Goal: Information Seeking & Learning: Learn about a topic

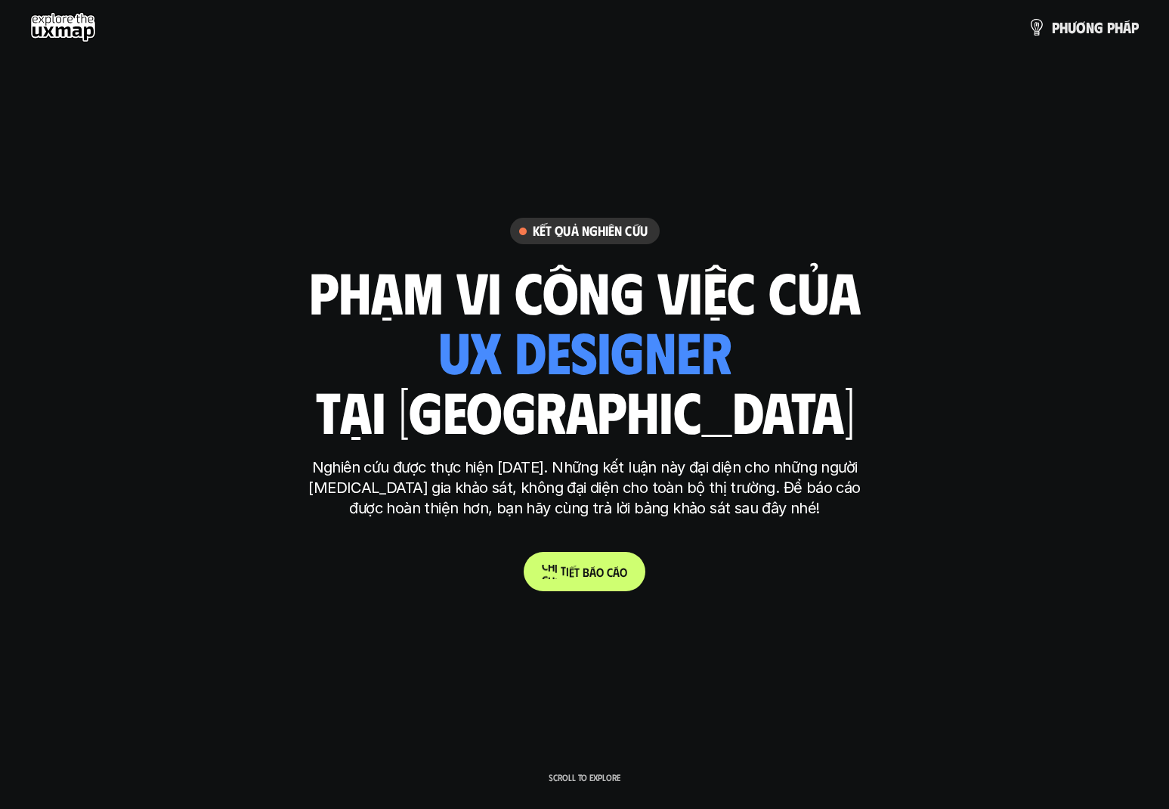
click at [580, 561] on link "C h i t i ế t b á o c á o" at bounding box center [585, 571] width 122 height 39
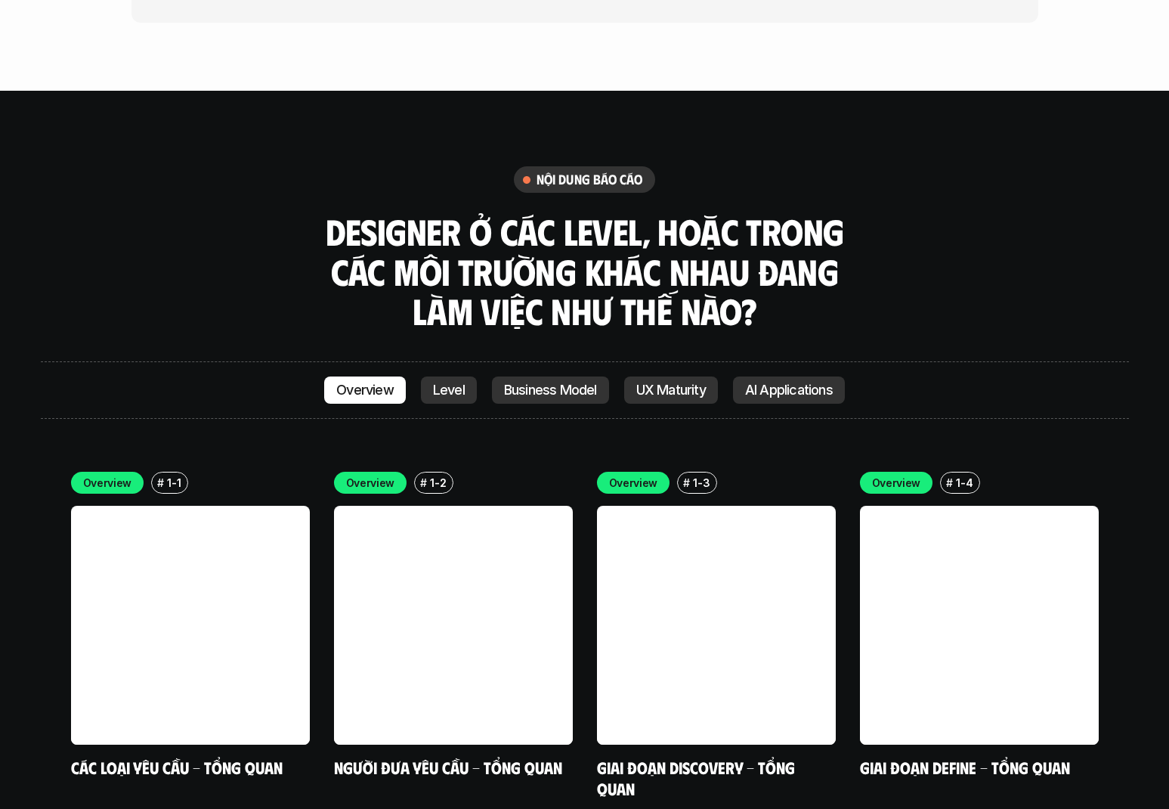
scroll to position [4544, 0]
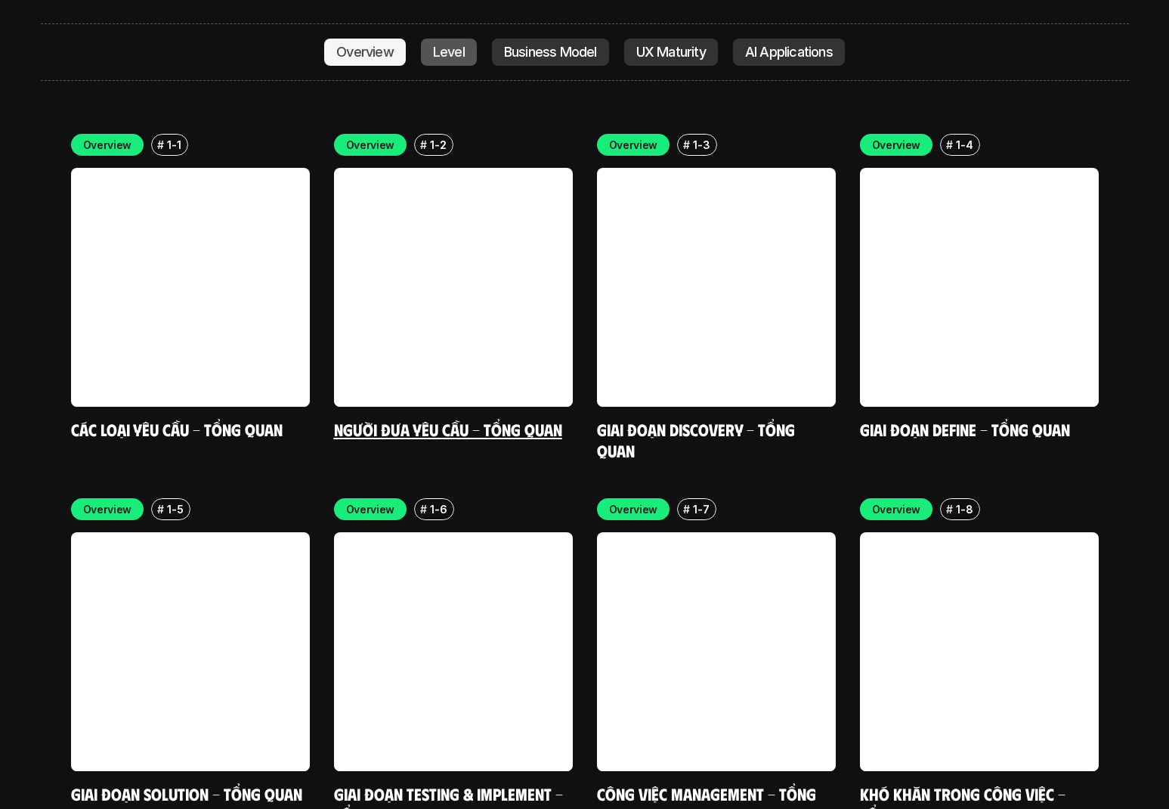
scroll to position [4467, 0]
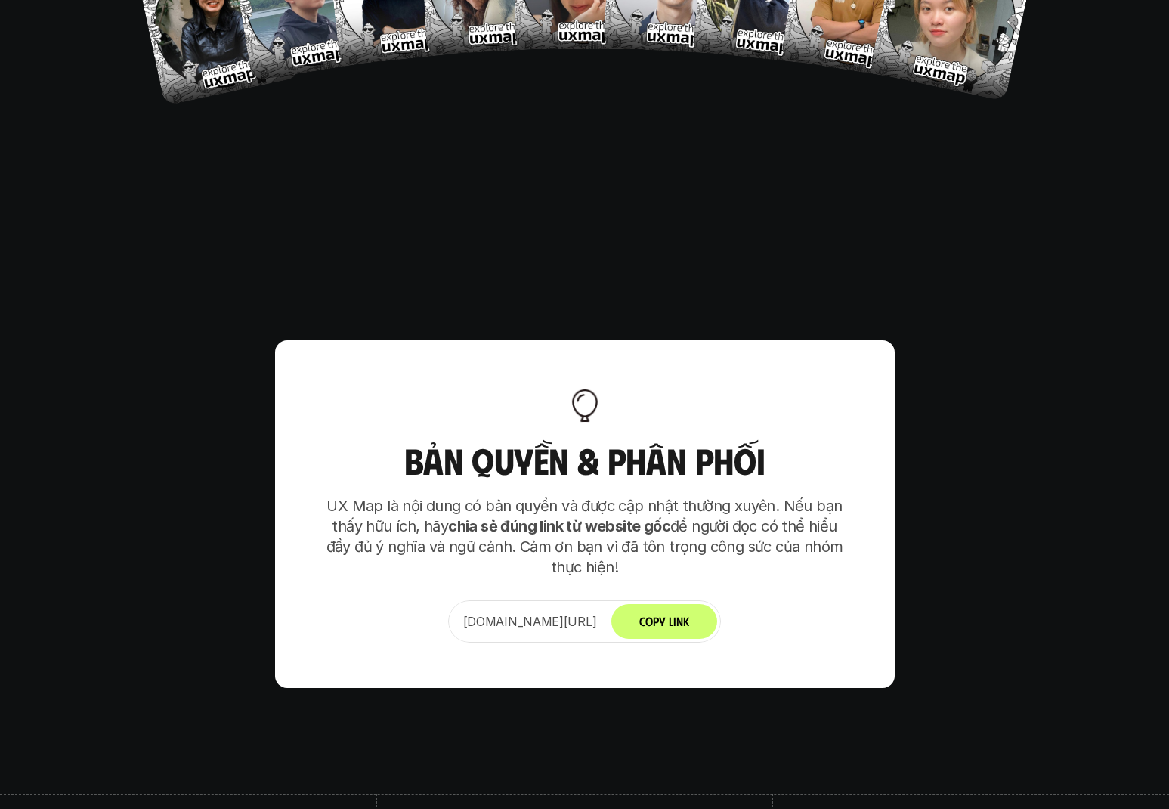
scroll to position [9490, 0]
